Goal: Obtain resource: Obtain resource

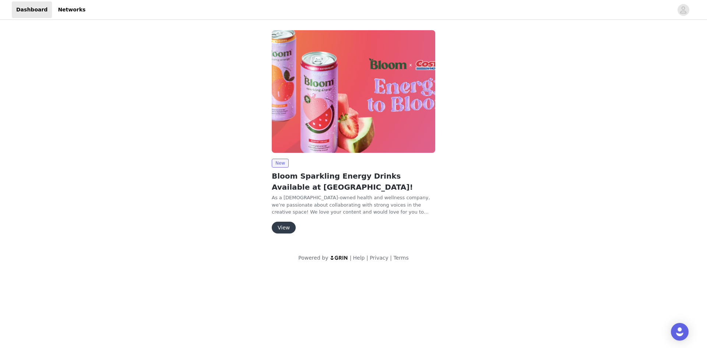
click at [286, 230] on button "View" at bounding box center [284, 228] width 24 height 12
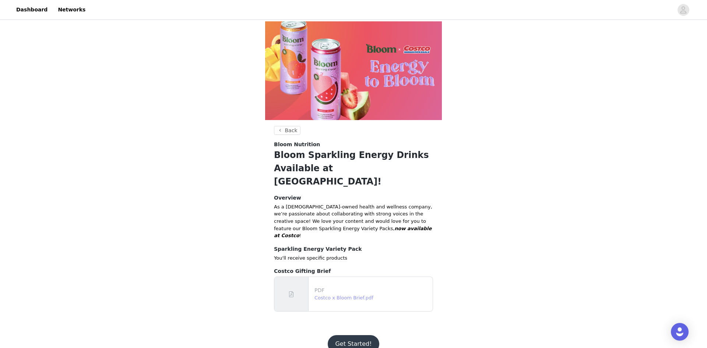
click at [356, 295] on link "Costco x Bloom Brief.pdf" at bounding box center [343, 298] width 59 height 6
click at [356, 335] on button "Get Started!" at bounding box center [353, 344] width 51 height 18
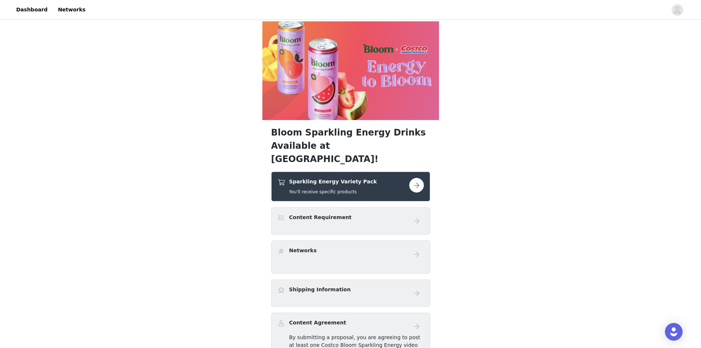
click at [414, 178] on button "button" at bounding box center [416, 185] width 15 height 15
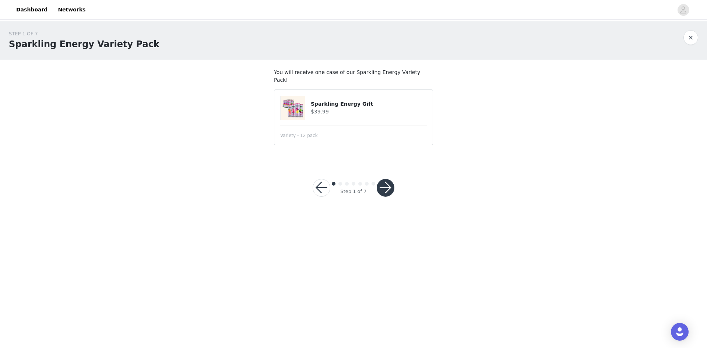
click at [353, 100] on h4 "Sparkling Energy Gift" at bounding box center [369, 104] width 116 height 8
click at [382, 184] on button "button" at bounding box center [386, 188] width 18 height 18
